Goal: Information Seeking & Learning: Learn about a topic

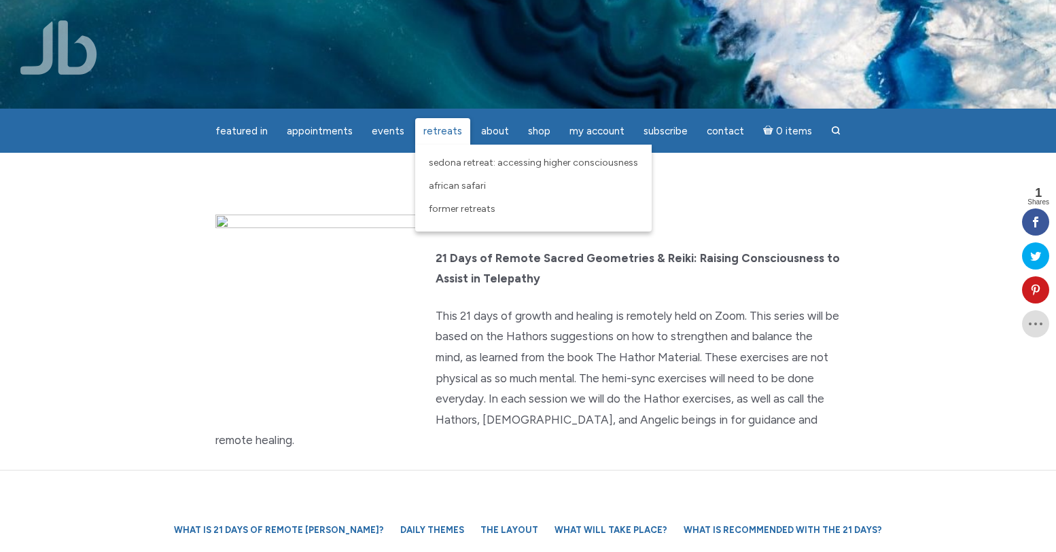
click at [447, 130] on span "Retreats" at bounding box center [442, 131] width 39 height 12
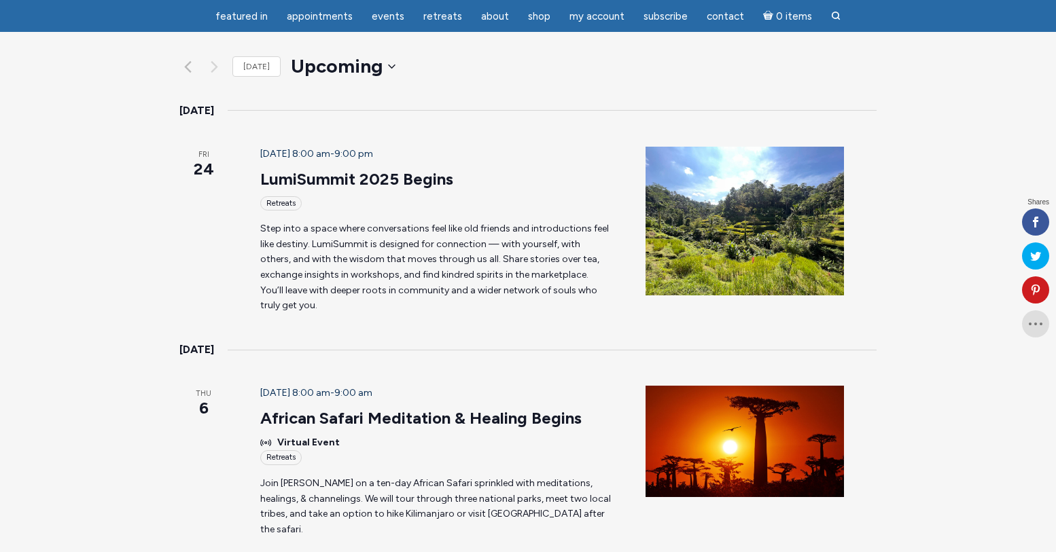
scroll to position [166, 0]
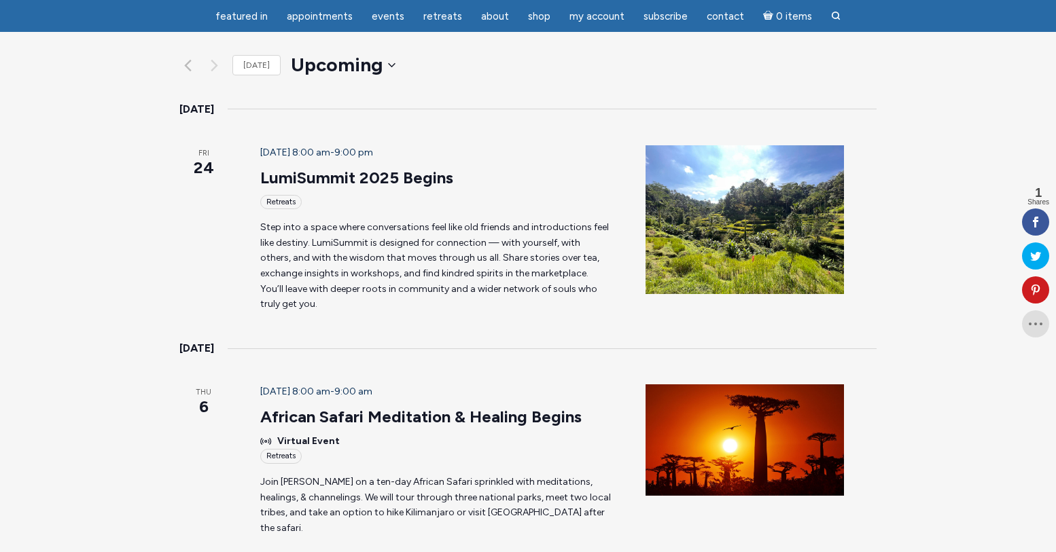
click at [300, 195] on div "Retreats" at bounding box center [436, 202] width 353 height 14
click at [489, 220] on p "Step into a space where conversations feel like old friends and introductions f…" at bounding box center [436, 266] width 353 height 92
click at [786, 171] on img "\a\9\9\9List of Events\9\9\9" at bounding box center [744, 219] width 198 height 149
click at [436, 220] on p "Step into a space where conversations feel like old friends and introductions f…" at bounding box center [436, 266] width 353 height 92
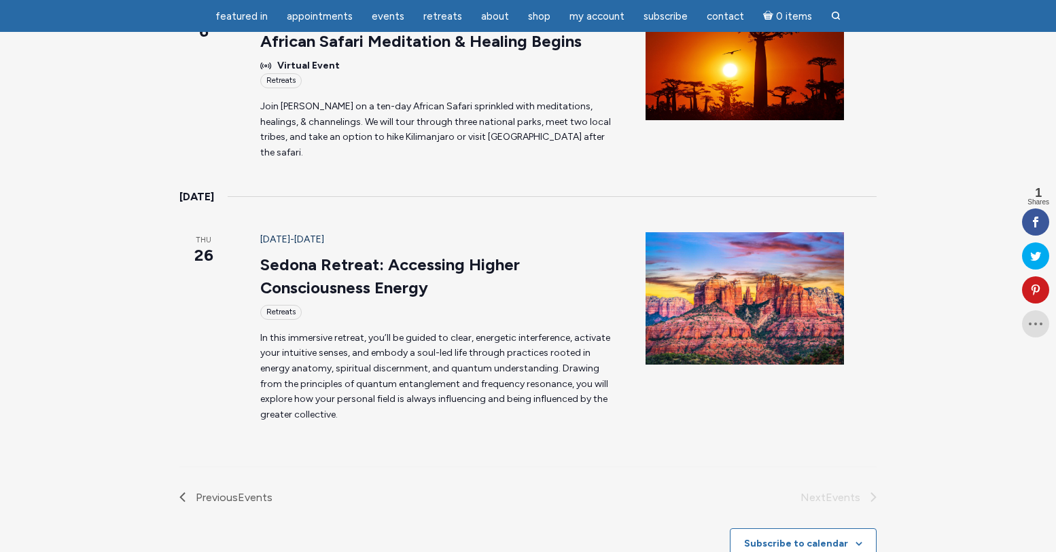
scroll to position [544, 0]
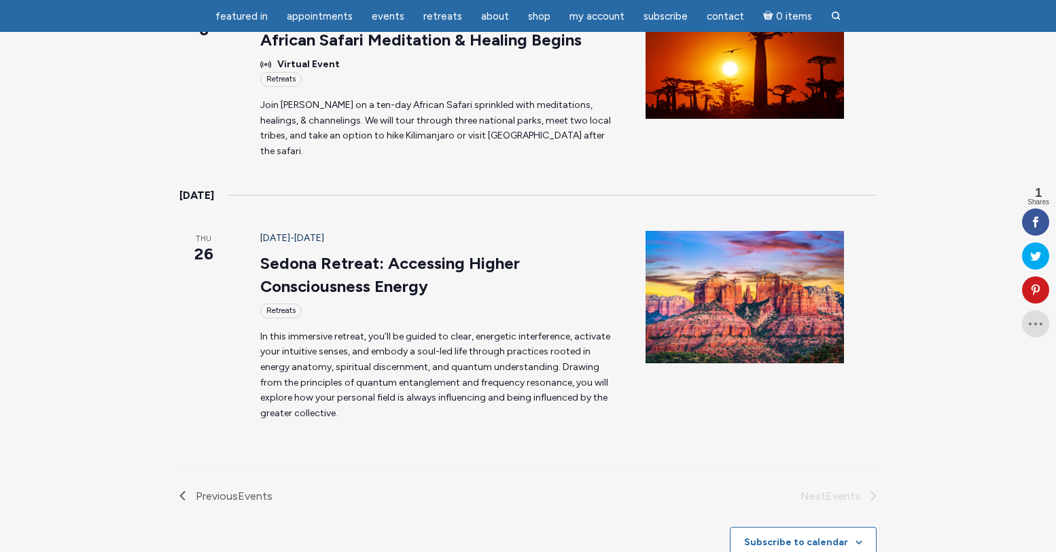
click at [719, 275] on img "\a\9\9\9List of Events\9\9\9" at bounding box center [744, 297] width 198 height 132
click at [400, 298] on div "February 26, 2026 - February 28, 2026 Sedona Retreat: Accessing Higher Consciou…" at bounding box center [436, 326] width 385 height 190
click at [399, 330] on p "In this immersive retreat, you’ll be guided to clear, energetic interference, a…" at bounding box center [436, 376] width 353 height 92
click at [275, 231] on header "February 26, 2026 - February 28, 2026 Sedona Retreat: Accessing Higher Consciou…" at bounding box center [436, 274] width 353 height 87
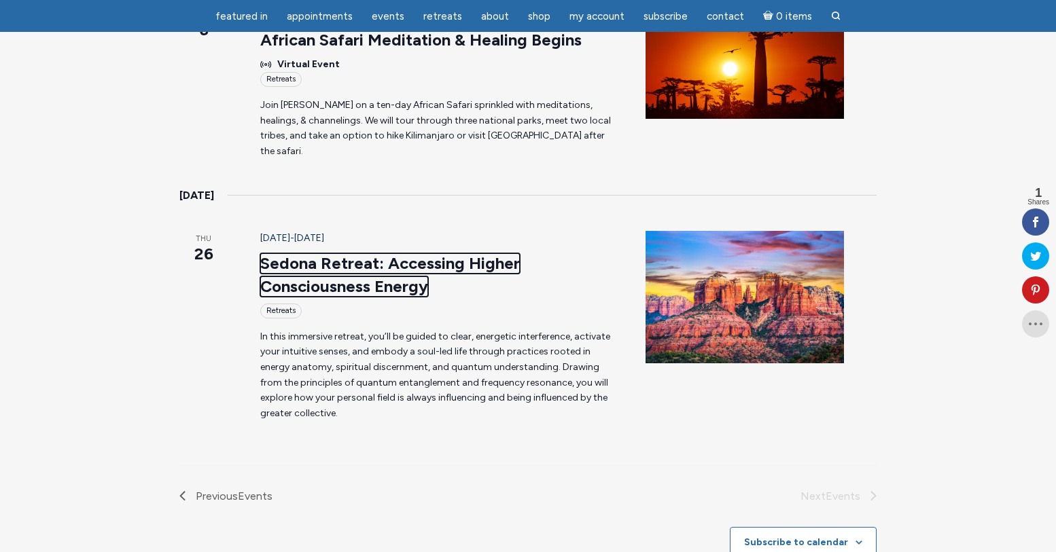
click at [298, 253] on link "Sedona Retreat: Accessing Higher Consciousness Energy" at bounding box center [390, 274] width 260 height 43
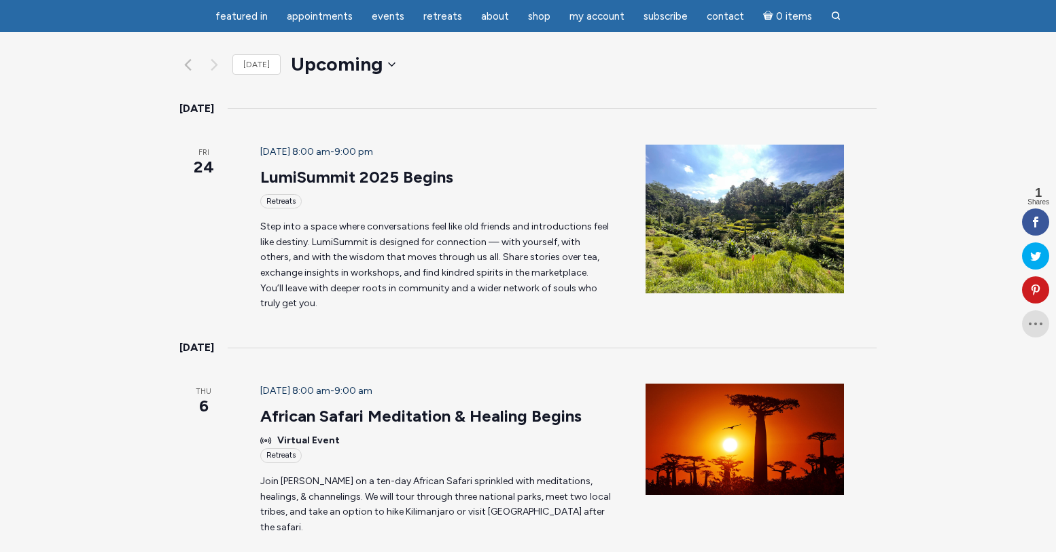
scroll to position [128, 0]
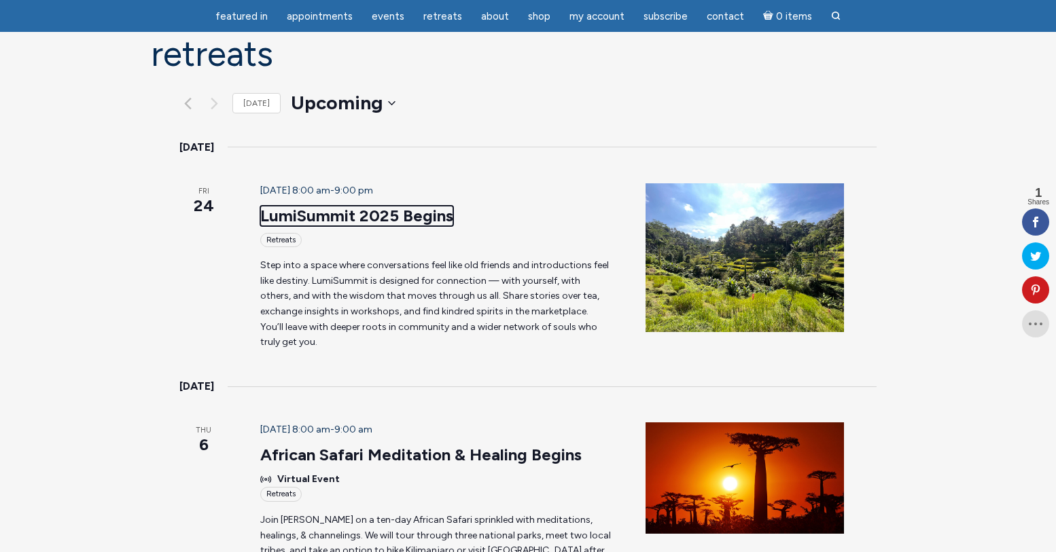
click at [370, 206] on link "LumiSummit 2025 Begins" at bounding box center [356, 216] width 193 height 20
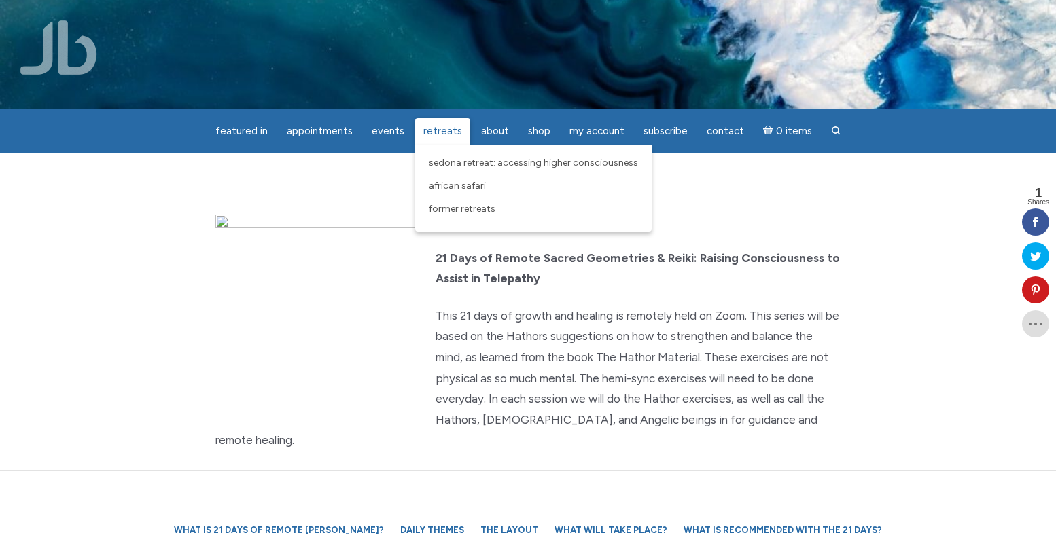
click at [450, 130] on span "Retreats" at bounding box center [442, 131] width 39 height 12
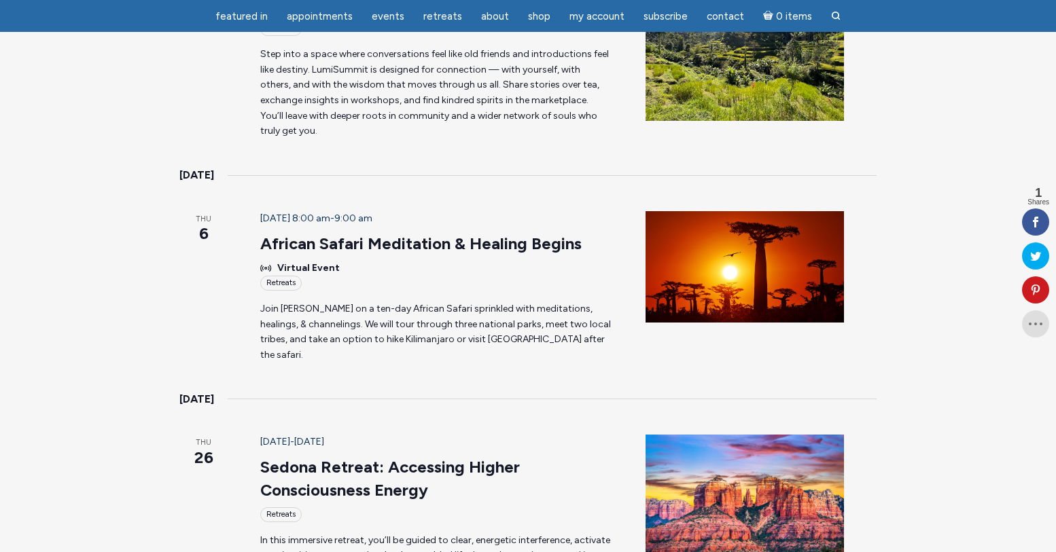
scroll to position [340, 0]
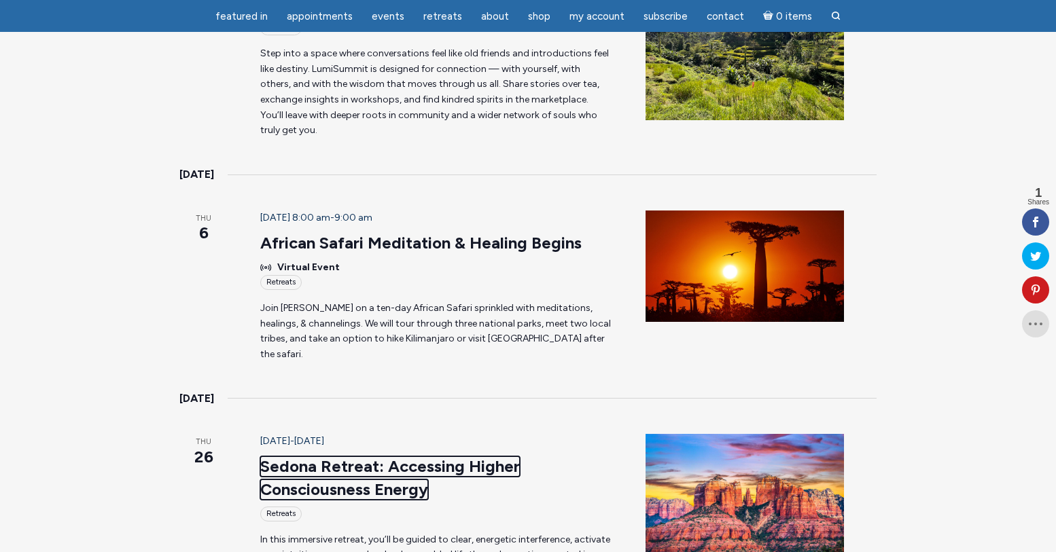
click at [364, 457] on link "Sedona Retreat: Accessing Higher Consciousness Energy" at bounding box center [390, 478] width 260 height 43
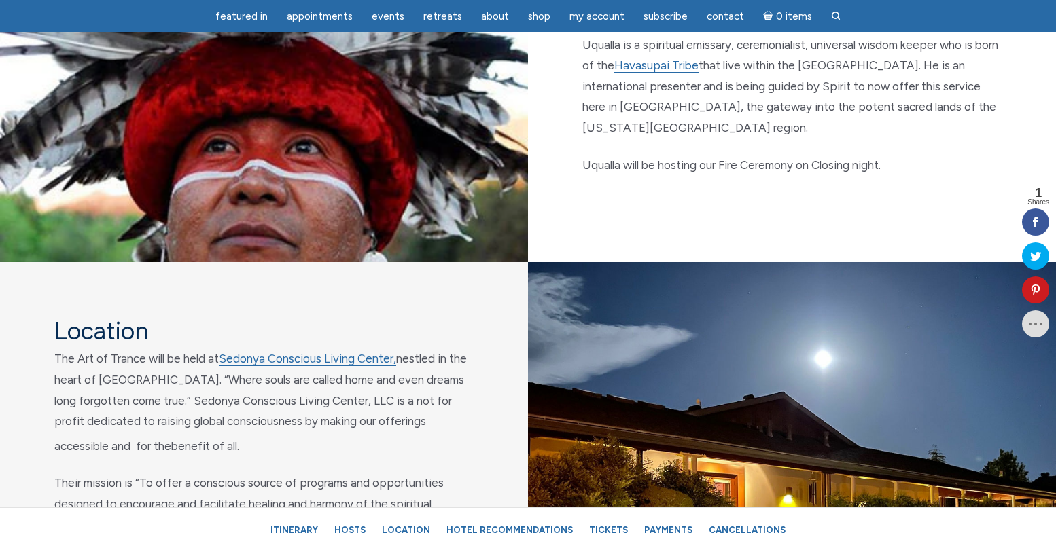
scroll to position [4734, 0]
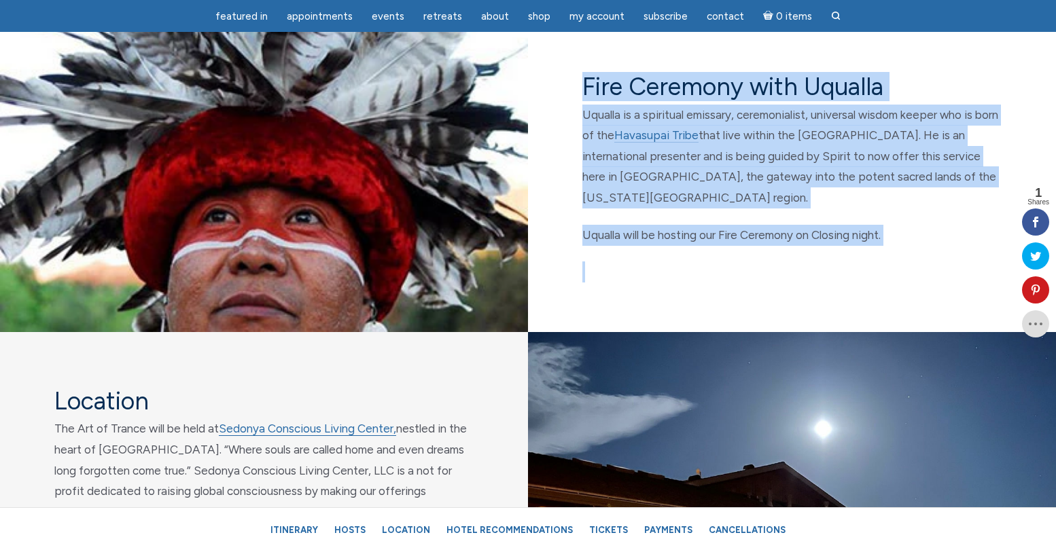
drag, startPoint x: 579, startPoint y: 106, endPoint x: 873, endPoint y: 277, distance: 340.1
click at [874, 277] on div "Fire Ceremony with Uqualla Uqualla is a spiritual emissary, ceremonialist, univ…" at bounding box center [792, 175] width 528 height 315
copy div "Fire Ceremony with Uqualla Uqualla is a spiritual emissary, ceremonialist, univ…"
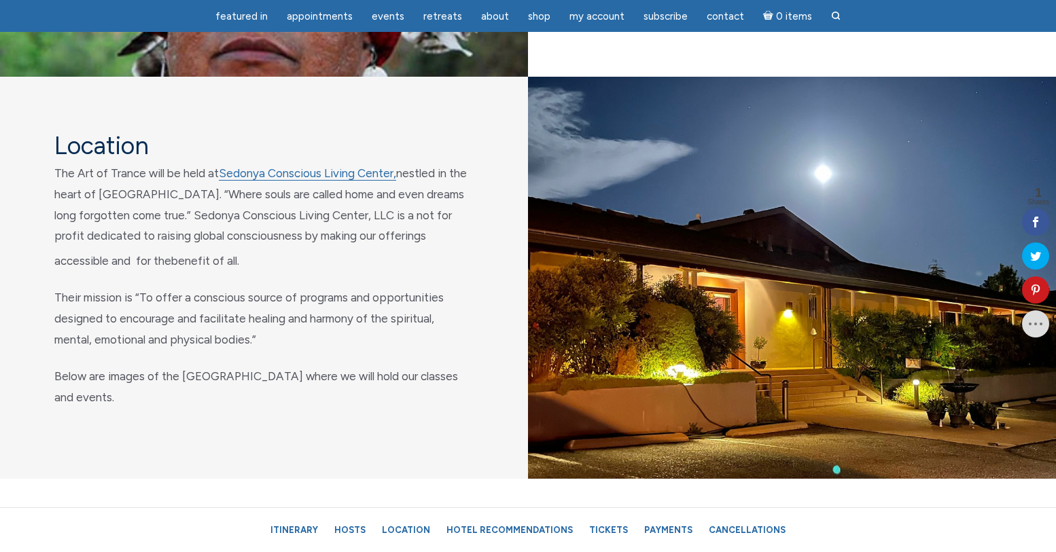
scroll to position [4988, 0]
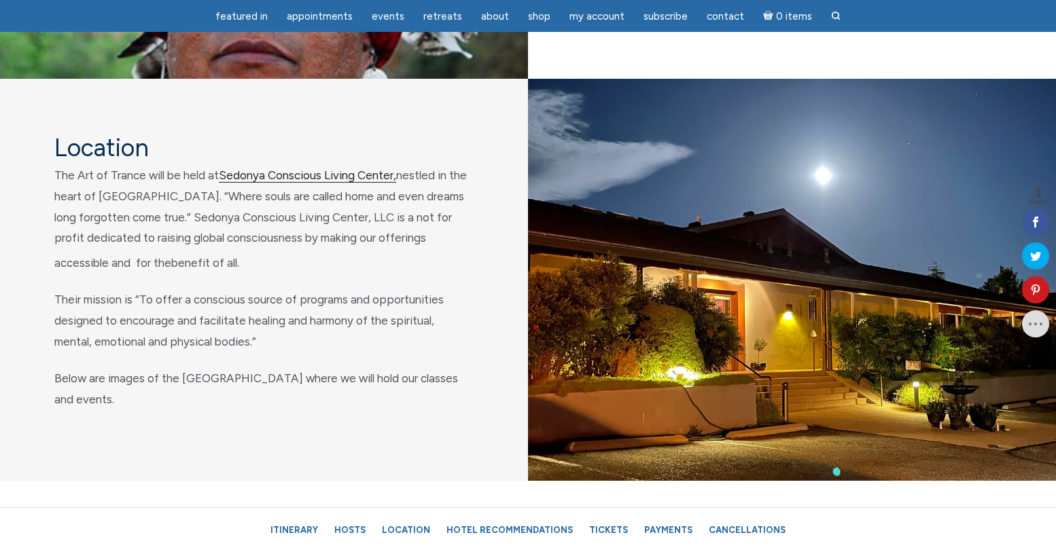
click at [327, 183] on link "Sedonya Conscious Living Center," at bounding box center [307, 176] width 177 height 14
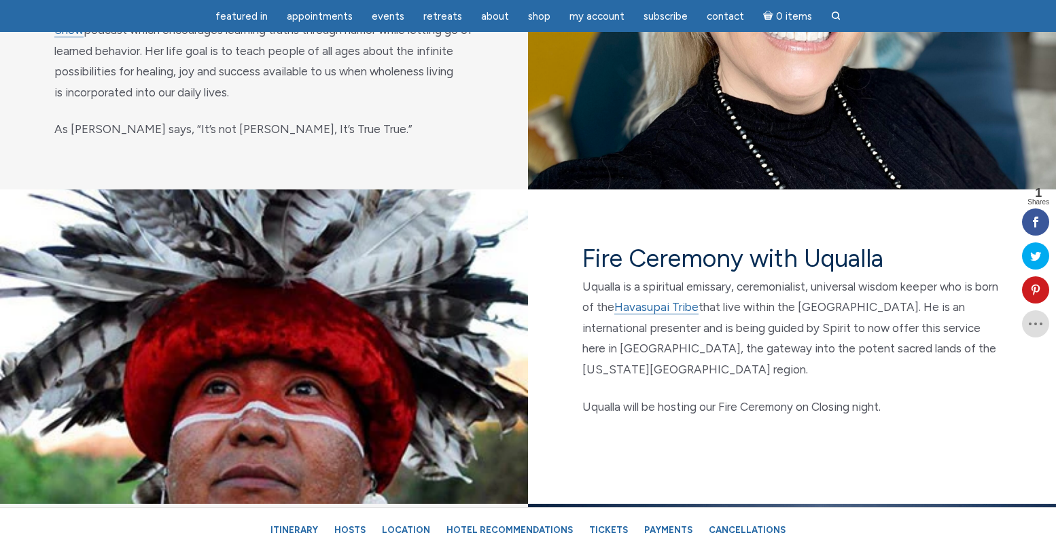
scroll to position [4564, 0]
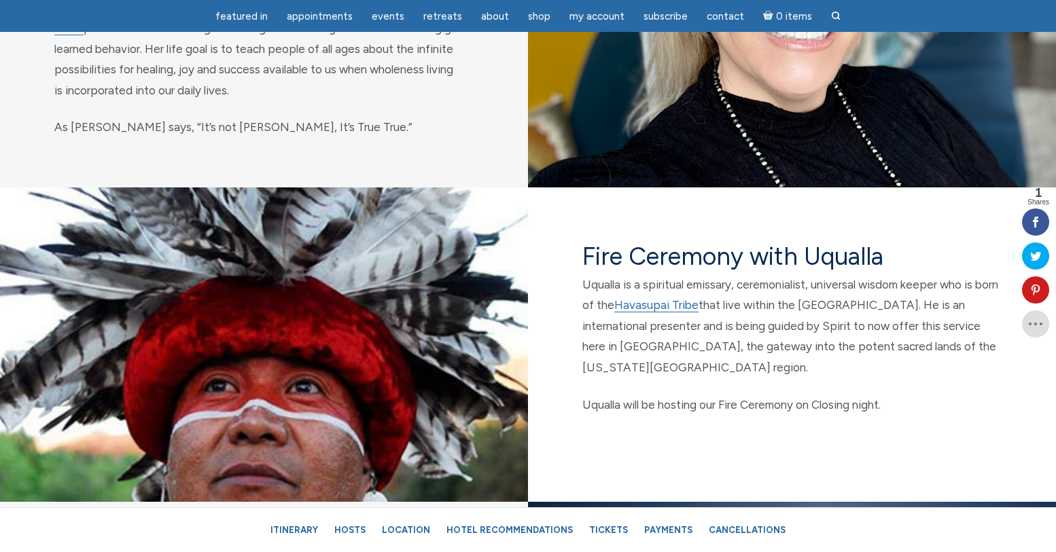
drag, startPoint x: 575, startPoint y: 283, endPoint x: 910, endPoint y: 421, distance: 363.1
click at [911, 421] on div "Fire Ceremony with Uqualla Uqualla is a spiritual emissary, ceremonialist, univ…" at bounding box center [792, 345] width 528 height 315
copy div "Fire Ceremony with Uqualla Uqualla is a spiritual emissary, ceremonialist, univ…"
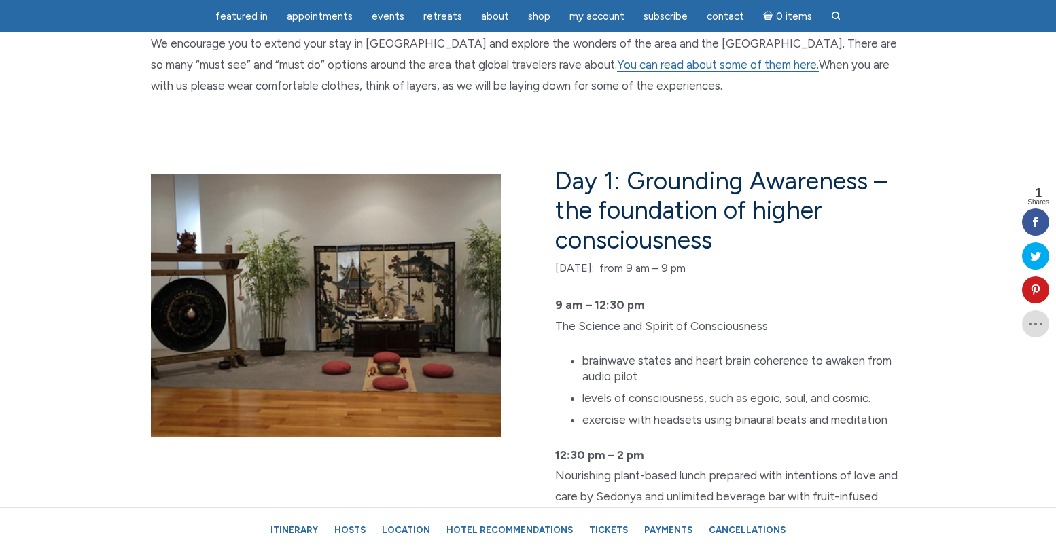
scroll to position [2127, 0]
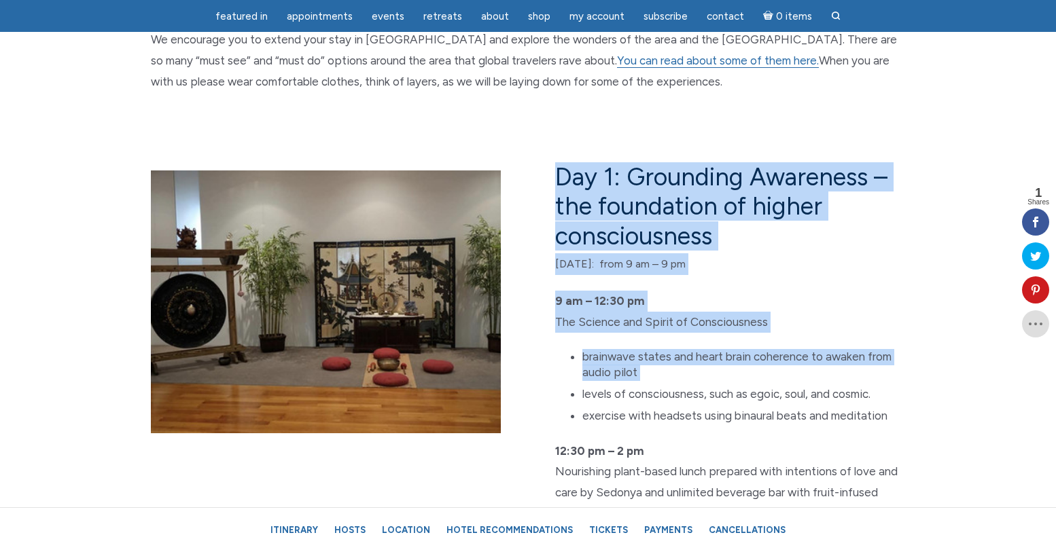
drag, startPoint x: 578, startPoint y: 166, endPoint x: 695, endPoint y: 387, distance: 250.4
click at [696, 387] on div "Day 1: Grounding Awareness – the foundation of higher consciousness [DATE]: fro…" at bounding box center [721, 514] width 387 height 705
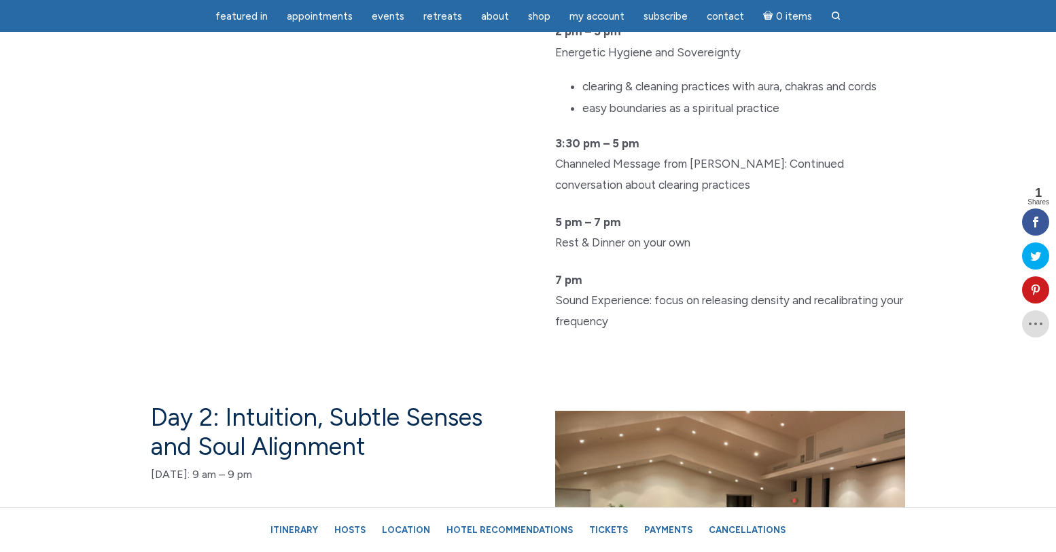
scroll to position [2654, 0]
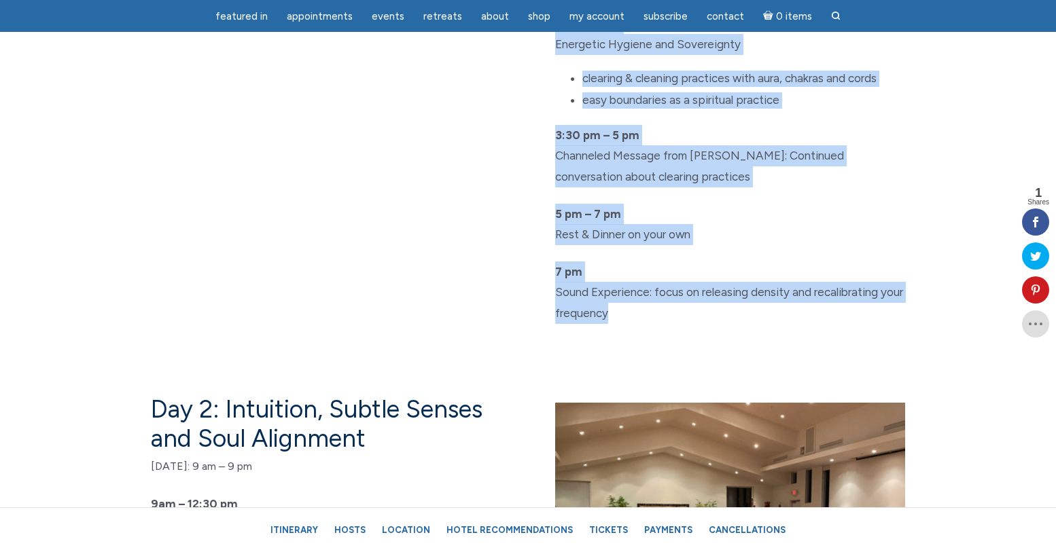
click at [664, 314] on p "7 pm Sound Experience: focus on releasing density and recalibrating your freque…" at bounding box center [730, 293] width 350 height 63
copy div "Day 1: Grounding Awareness – the foundation of higher consciousness [DATE]: fro…"
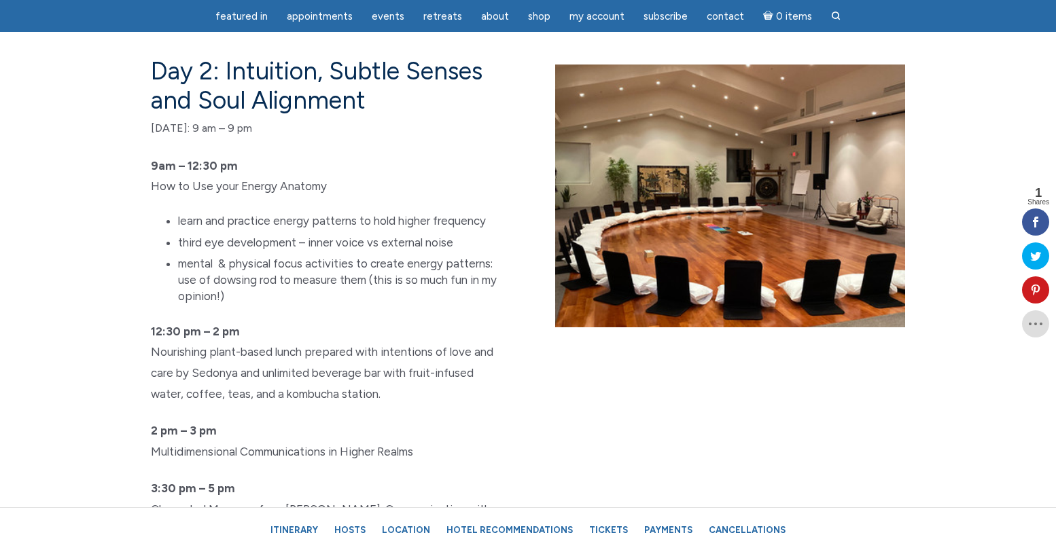
scroll to position [2993, 0]
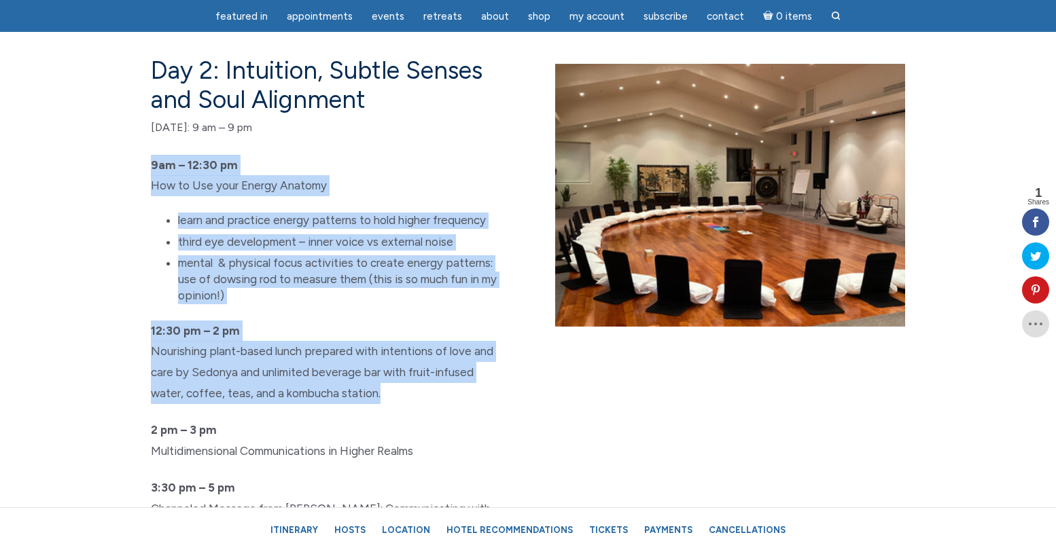
drag, startPoint x: 143, startPoint y: 164, endPoint x: 393, endPoint y: 421, distance: 358.9
click at [398, 420] on div "Day 2: Intuition, Subtle Senses and Soul Alignment Friday, Feb. 27: 9 am – 9 pm…" at bounding box center [334, 364] width 387 height 617
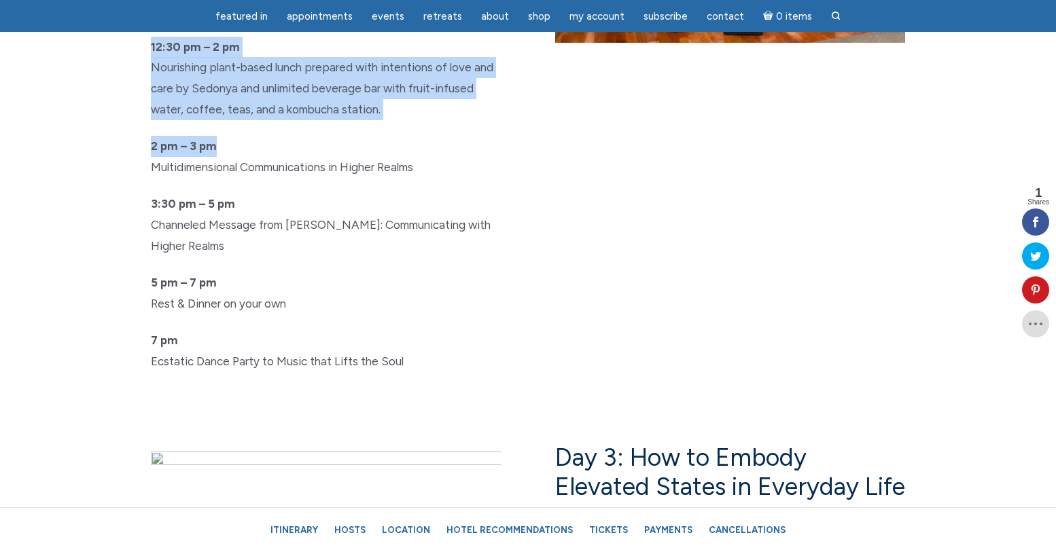
scroll to position [3306, 0]
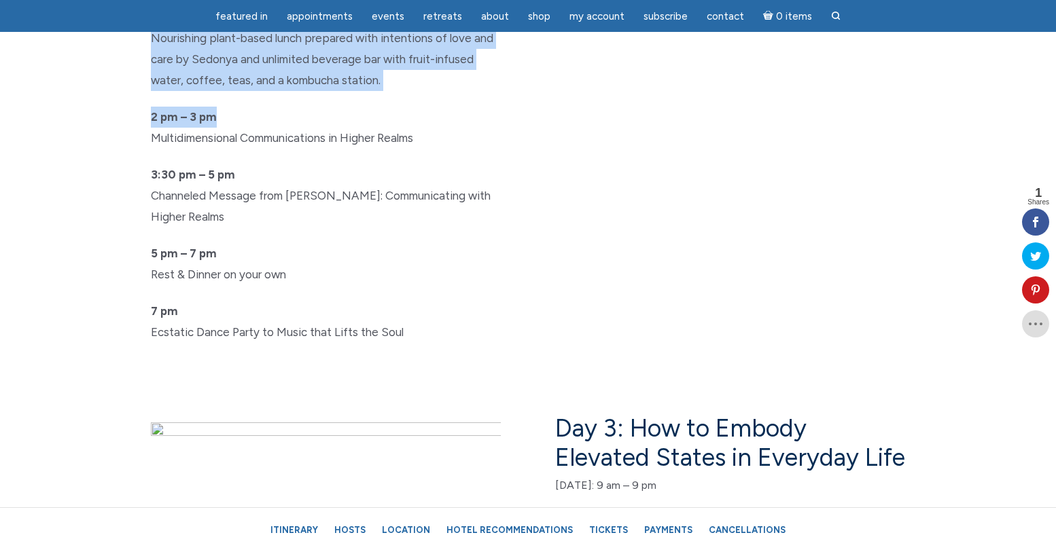
click at [430, 336] on p "7 pm Ecstatic Dance Party to Music that Lifts the Soul" at bounding box center [326, 321] width 350 height 41
copy div "9am – 12:30 pm How to Use your Energy Anatomy learn and practice energy pattern…"
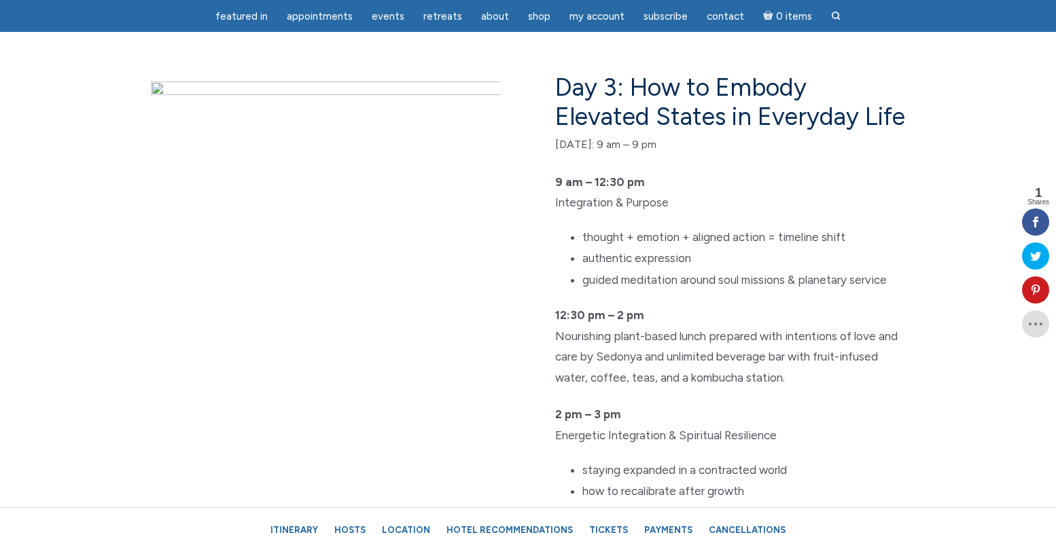
scroll to position [3648, 0]
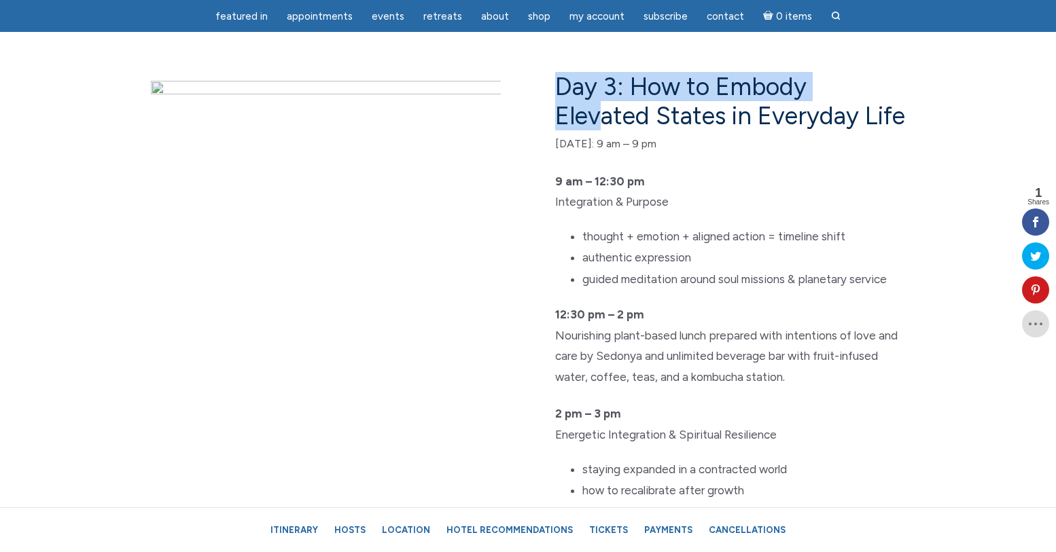
drag, startPoint x: 559, startPoint y: 82, endPoint x: 595, endPoint y: 106, distance: 43.7
click at [595, 107] on h4 "Day 3: How to Embody Elevated States in Everyday Life" at bounding box center [730, 101] width 350 height 58
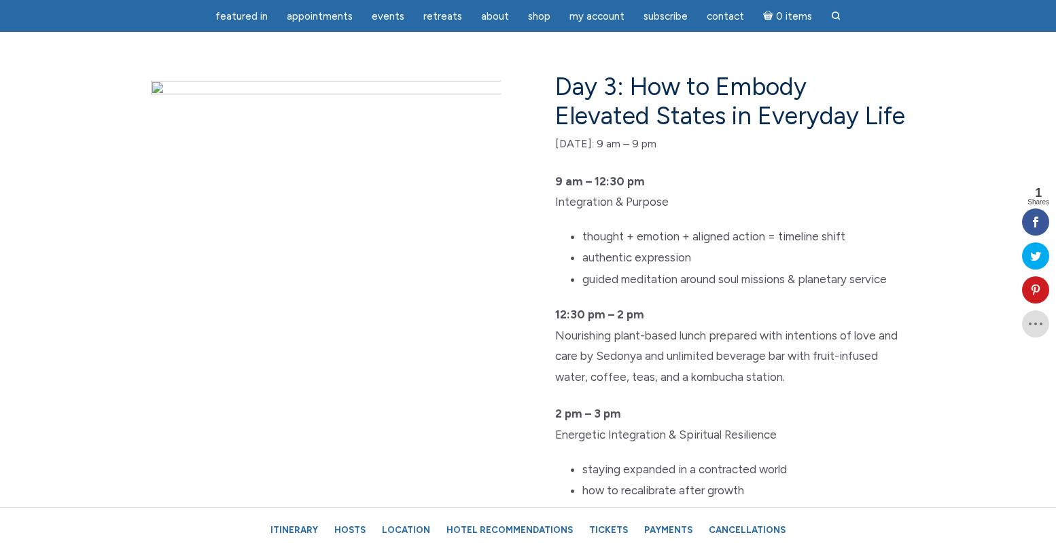
click at [626, 213] on p "9 am – 12:30 pm Integration & Purpose" at bounding box center [730, 191] width 350 height 41
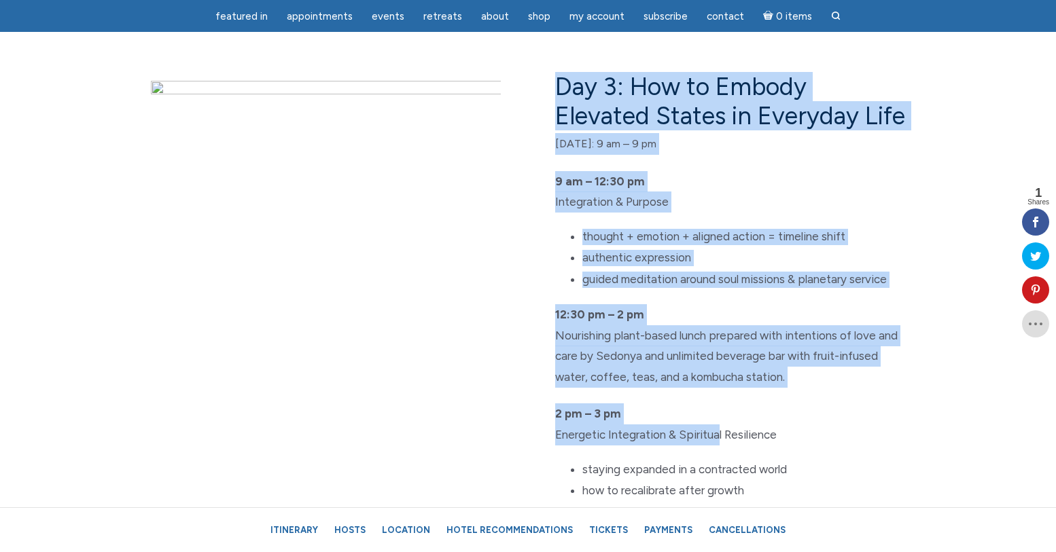
drag, startPoint x: 557, startPoint y: 82, endPoint x: 705, endPoint y: 453, distance: 399.5
click at [707, 453] on div "Day 3: How to Embody Elevated States in Everyday Life Saturday, Feb. 28: 9 am –…" at bounding box center [721, 381] width 387 height 618
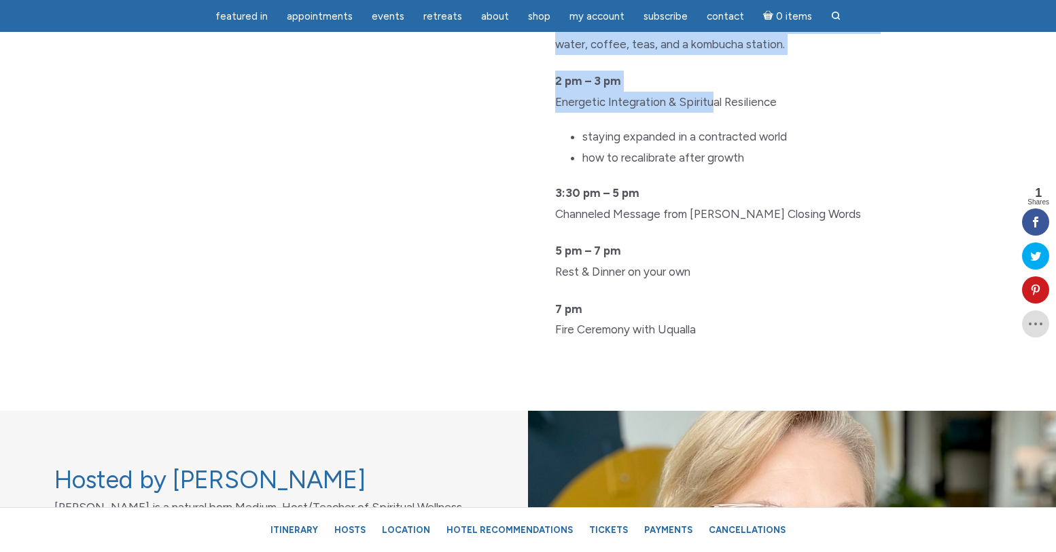
scroll to position [3982, 0]
click at [732, 339] on p "7 pm Fire Ceremony with Uqualla" at bounding box center [730, 318] width 350 height 41
copy div "Day 3: How to Embody Elevated States in Everyday Life Saturday, Feb. 28: 9 am –…"
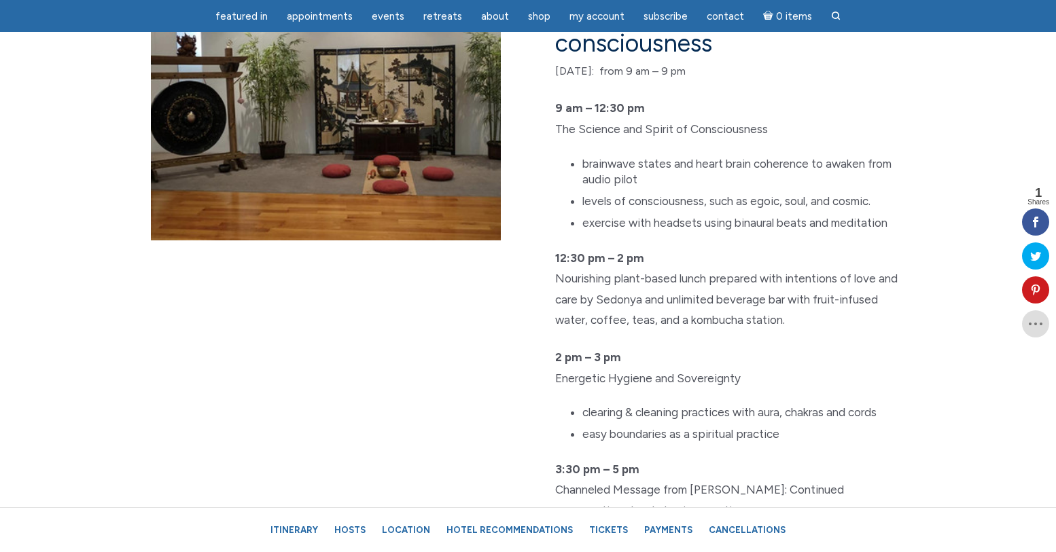
scroll to position [2318, 0]
